Goal: Information Seeking & Learning: Learn about a topic

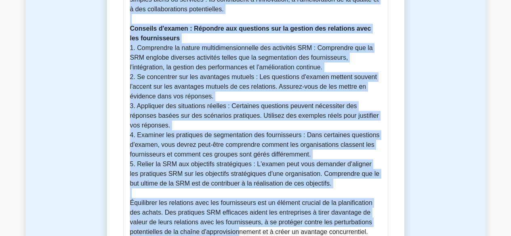
scroll to position [589, 0]
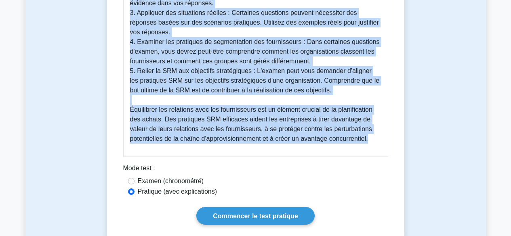
drag, startPoint x: 130, startPoint y: 59, endPoint x: 319, endPoint y: 127, distance: 200.6
copy div "Lorem ip dolorsi ame consectet adip eli seddoeiusmod (Tempo INCID, utlabore etd…"
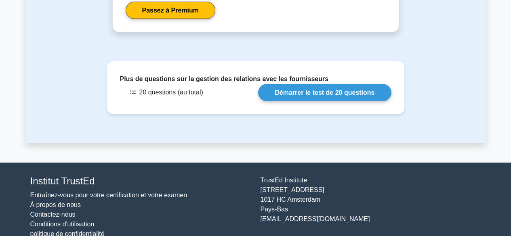
scroll to position [1036, 0]
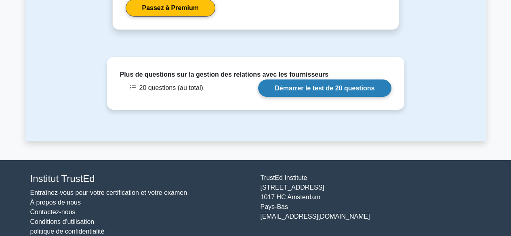
click at [334, 86] on link "Démarrer le test de 20 questions" at bounding box center [324, 88] width 133 height 17
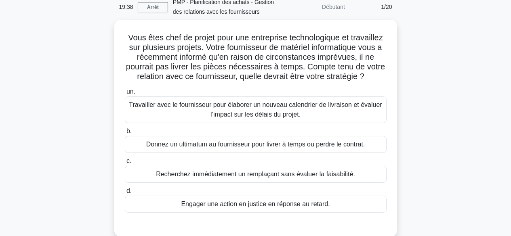
scroll to position [41, 0]
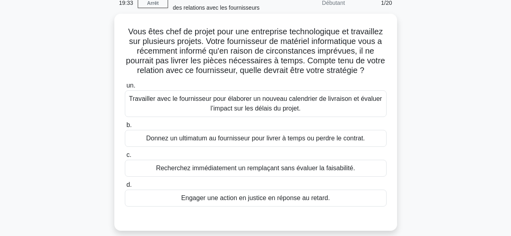
click at [349, 111] on font "Travailler avec le fournisseur pour élaborer un nouveau calendrier de livraison…" at bounding box center [256, 103] width 255 height 19
click at [125, 89] on input "un. Travailler avec le fournisseur pour élaborer un nouveau calendrier de livra…" at bounding box center [125, 85] width 0 height 5
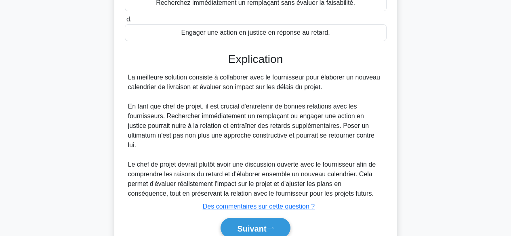
scroll to position [234, 0]
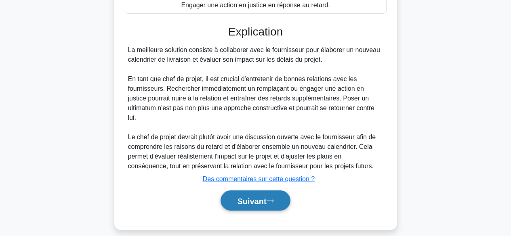
click at [243, 197] on font "Suivant" at bounding box center [251, 201] width 29 height 9
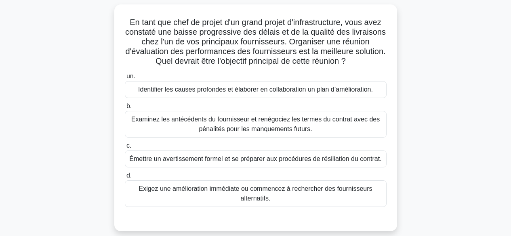
scroll to position [33, 0]
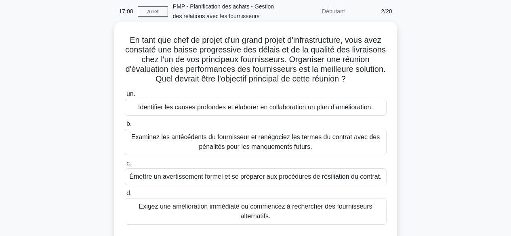
click at [323, 105] on font "Identifier les causes profondes et élaborer en collaboration un plan d’améliora…" at bounding box center [255, 107] width 235 height 7
click at [125, 97] on input "un. Identifier les causes profondes et élaborer en collaboration un plan d’amél…" at bounding box center [125, 94] width 0 height 5
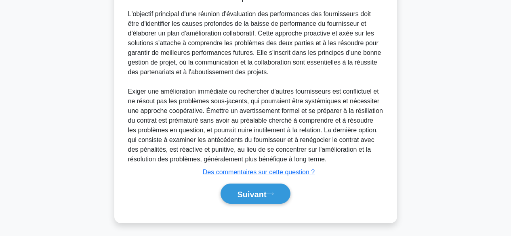
scroll to position [283, 0]
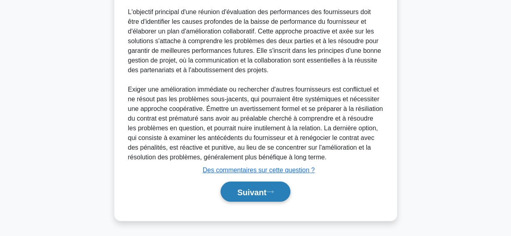
click at [265, 193] on font "Suivant" at bounding box center [251, 192] width 29 height 9
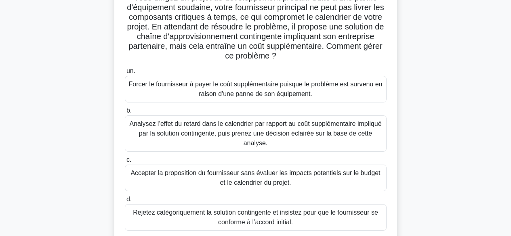
scroll to position [85, 0]
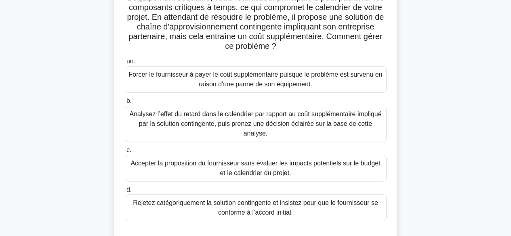
click at [315, 119] on font "Analysez l’effet du retard dans le calendrier par rapport au coût supplémentair…" at bounding box center [255, 124] width 252 height 26
click at [125, 104] on input "b. Analysez l’effet du retard dans le calendrier par rapport au coût supplément…" at bounding box center [125, 101] width 0 height 5
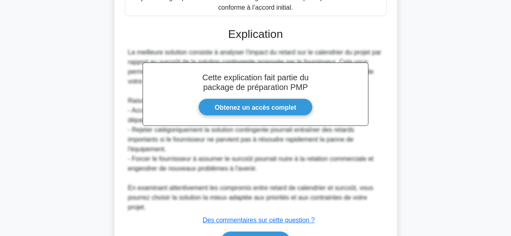
scroll to position [341, 0]
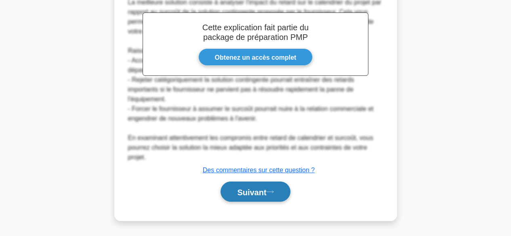
click at [261, 194] on font "Suivant" at bounding box center [251, 192] width 29 height 9
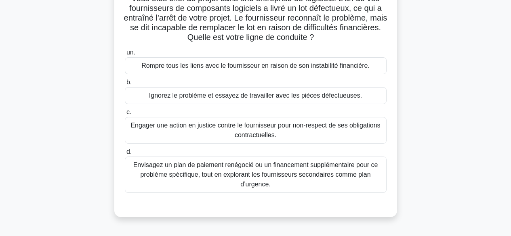
scroll to position [82, 0]
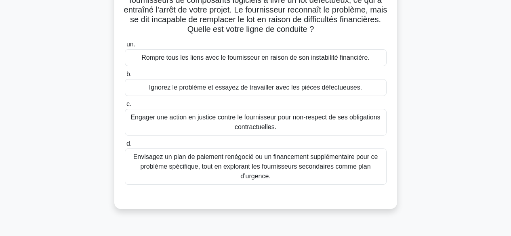
click at [312, 169] on font "Envisagez un plan de paiement renégocié ou un financement supplémentaire pour c…" at bounding box center [255, 167] width 245 height 26
click at [125, 147] on input "d. Envisagez un plan de paiement renégocié ou un financement supplémentaire pou…" at bounding box center [125, 143] width 0 height 5
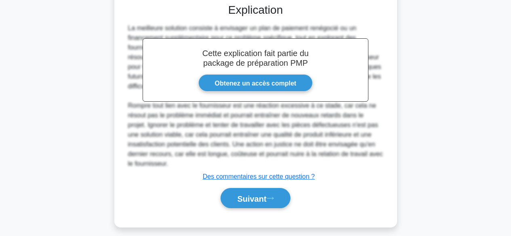
scroll to position [283, 0]
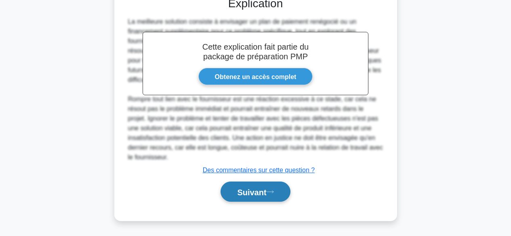
click at [266, 191] on font "Suivant" at bounding box center [251, 192] width 29 height 9
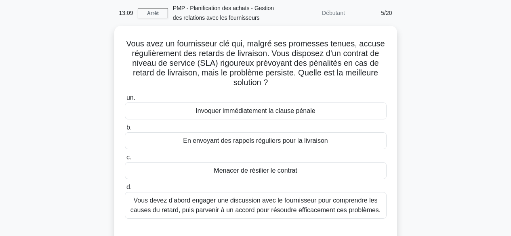
scroll to position [39, 0]
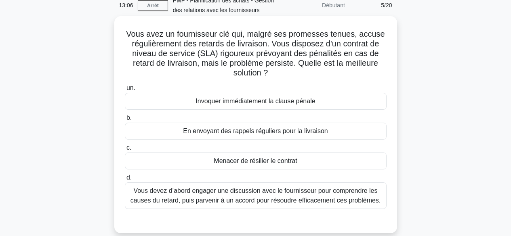
click at [342, 201] on font "Vous devez d’abord engager une discussion avec le fournisseur pour comprendre l…" at bounding box center [256, 196] width 251 height 17
click at [125, 181] on input "d. Vous devez d’abord engager une discussion avec le fournisseur pour comprendr…" at bounding box center [125, 177] width 0 height 5
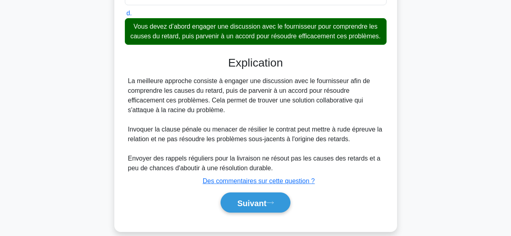
scroll to position [215, 0]
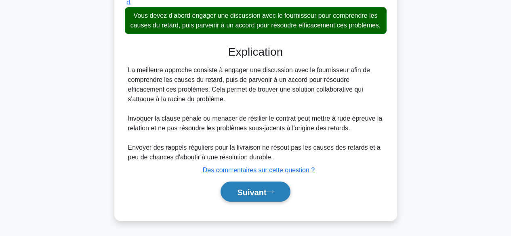
click at [266, 188] on font "Suivant" at bounding box center [251, 192] width 29 height 9
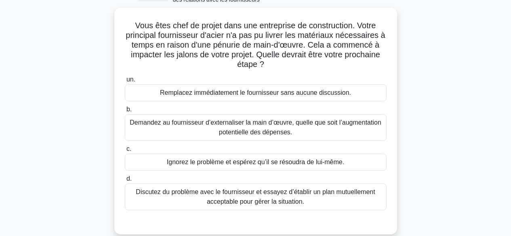
scroll to position [20, 0]
